Goal: Find contact information: Find contact information

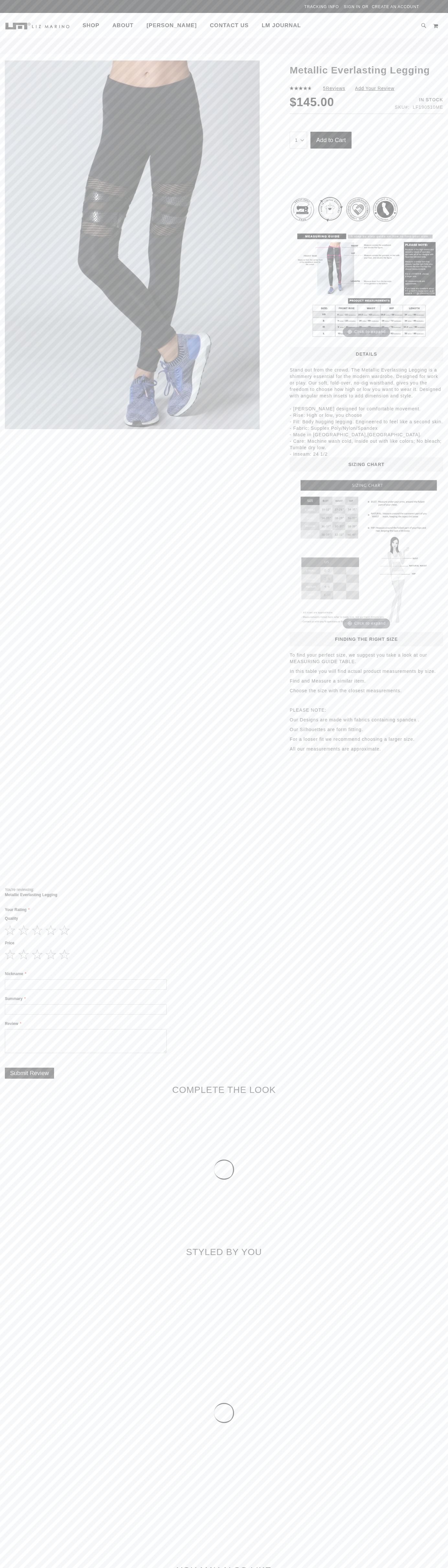
click at [210, 28] on span "Contact Us" at bounding box center [229, 25] width 39 height 6
